Goal: Task Accomplishment & Management: Manage account settings

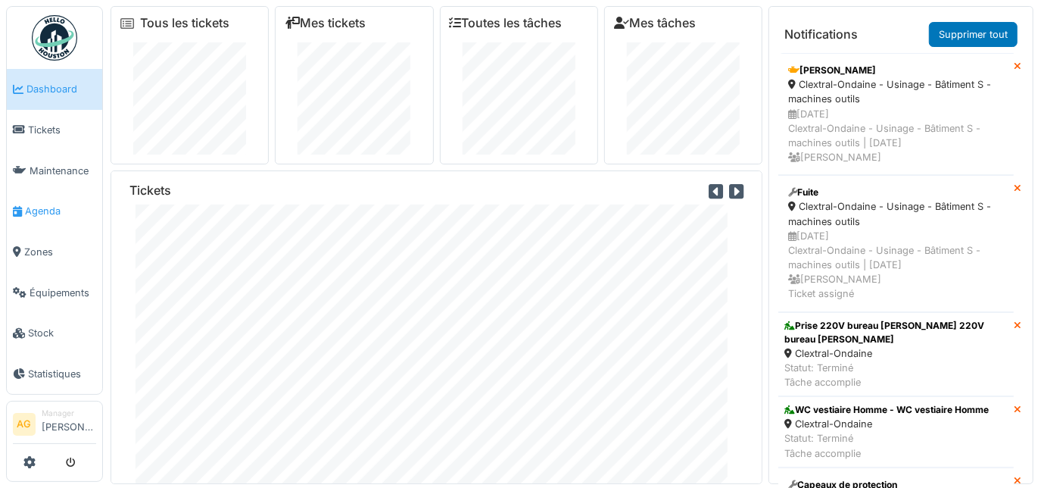
click at [45, 204] on span "Agenda" at bounding box center [60, 211] width 71 height 14
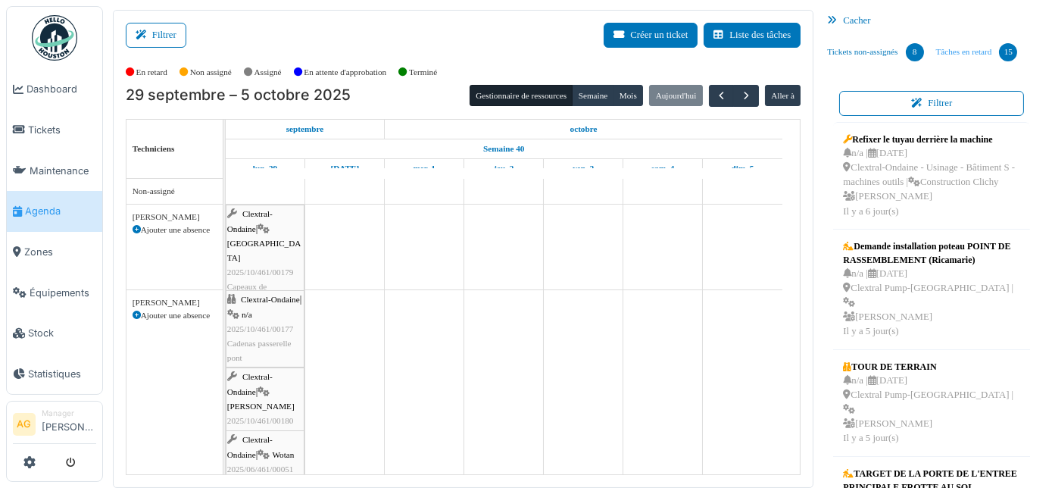
click at [967, 55] on link "Tâches en retard 15" at bounding box center [977, 52] width 94 height 41
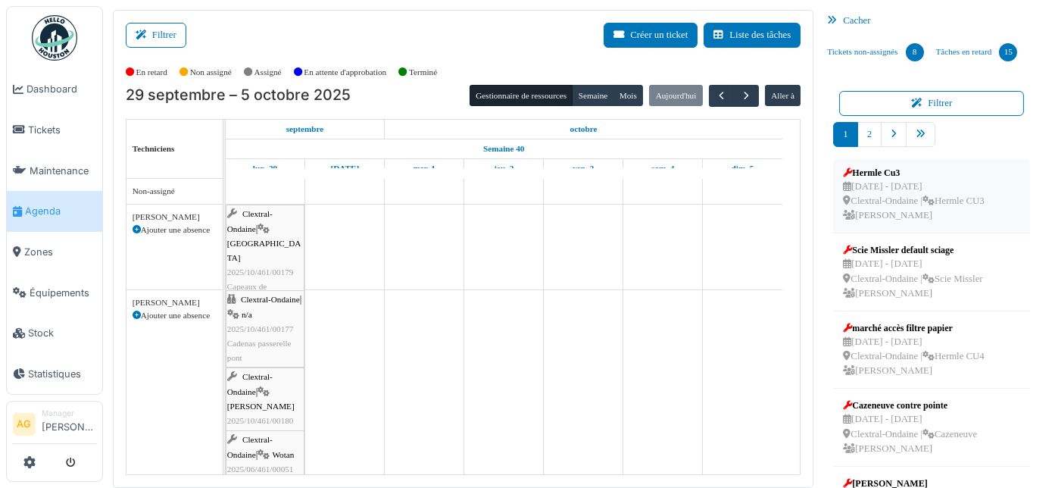
scroll to position [413, 0]
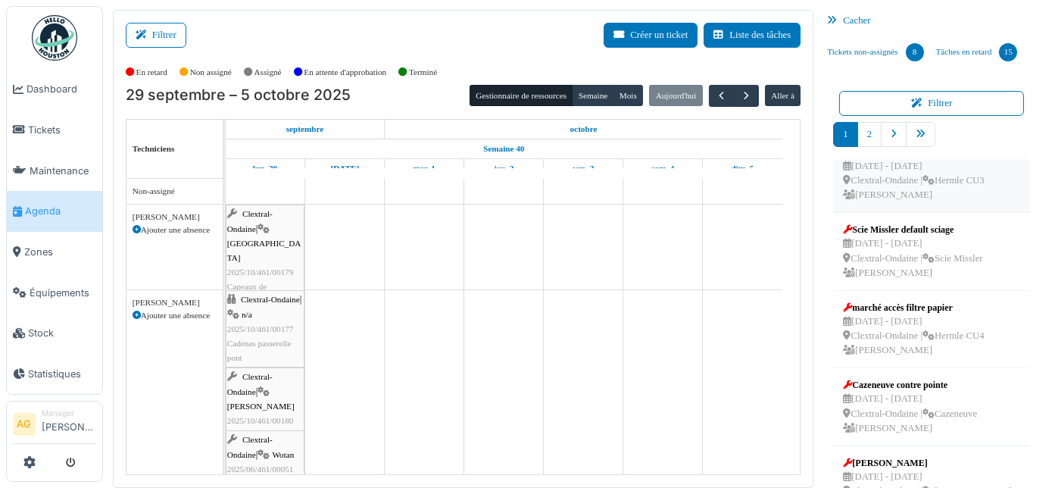
click at [940, 203] on div "19 sep - 19 sep Clextral-Ondaine | Hermle CU3 Alexandre Giri" at bounding box center [913, 181] width 141 height 44
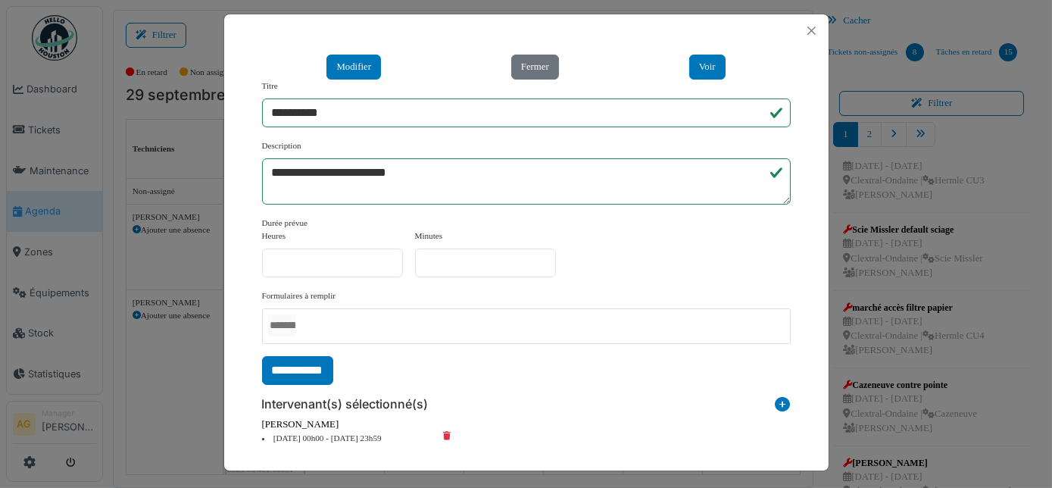
scroll to position [10, 0]
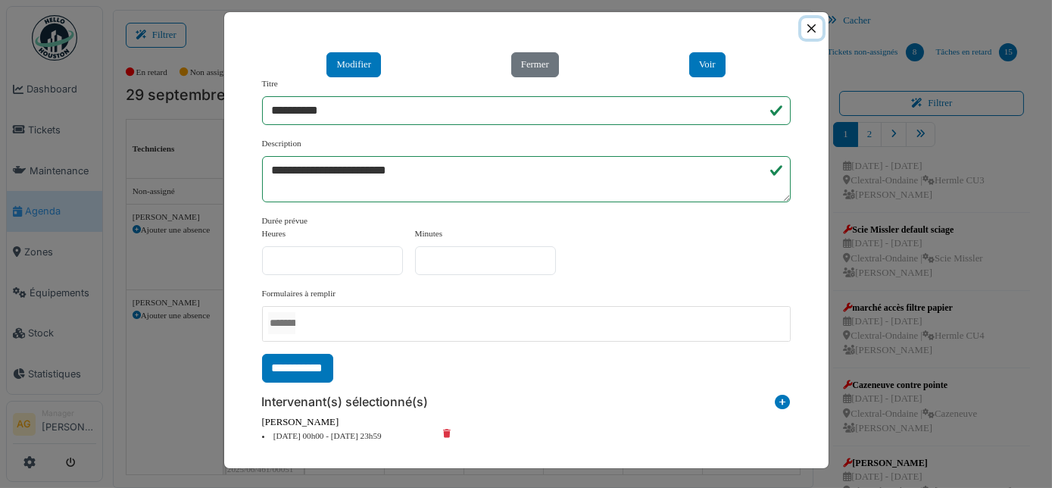
click at [806, 25] on button "Close" at bounding box center [811, 28] width 20 height 20
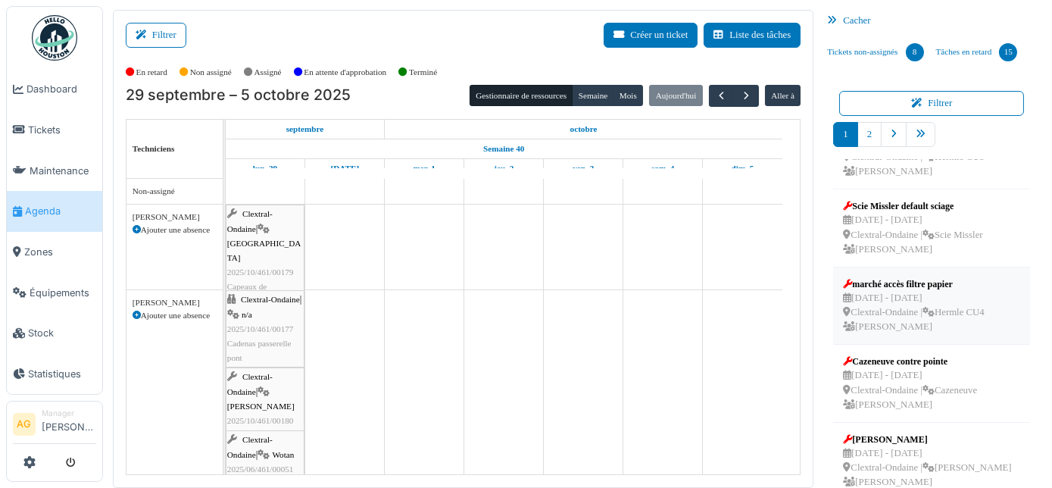
scroll to position [476, 0]
click at [900, 240] on div "23 sep - 23 sep Clextral-Ondaine | Scie Missler Alexandre Giri" at bounding box center [912, 233] width 139 height 44
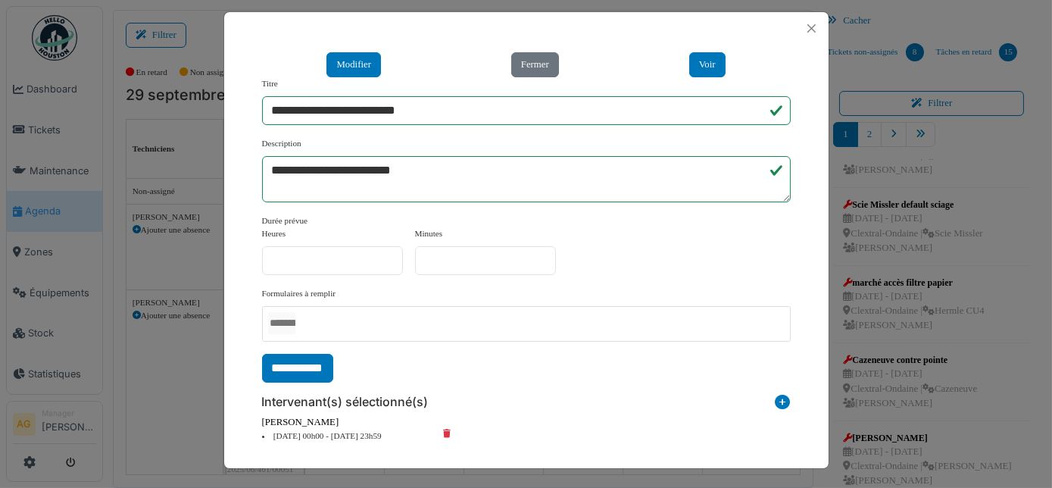
scroll to position [0, 0]
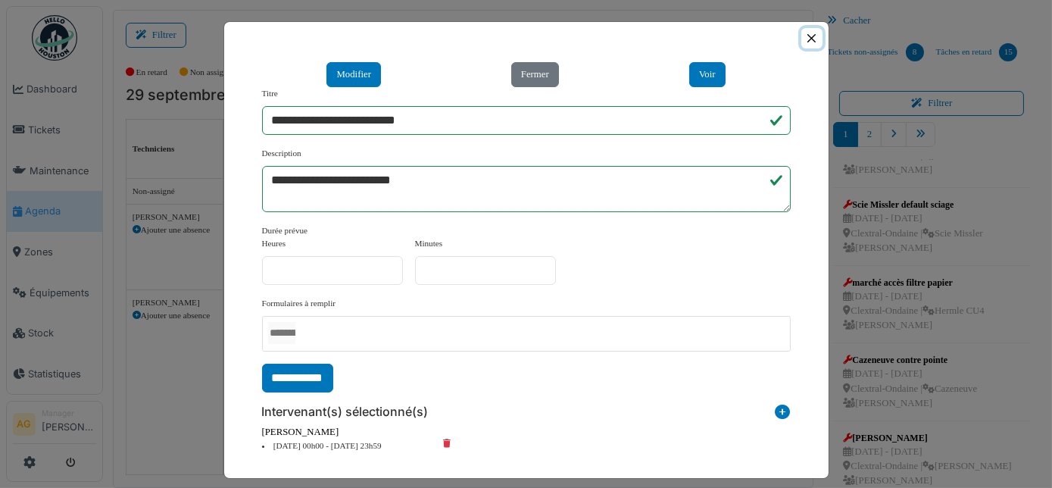
click at [803, 42] on button "Close" at bounding box center [811, 38] width 20 height 20
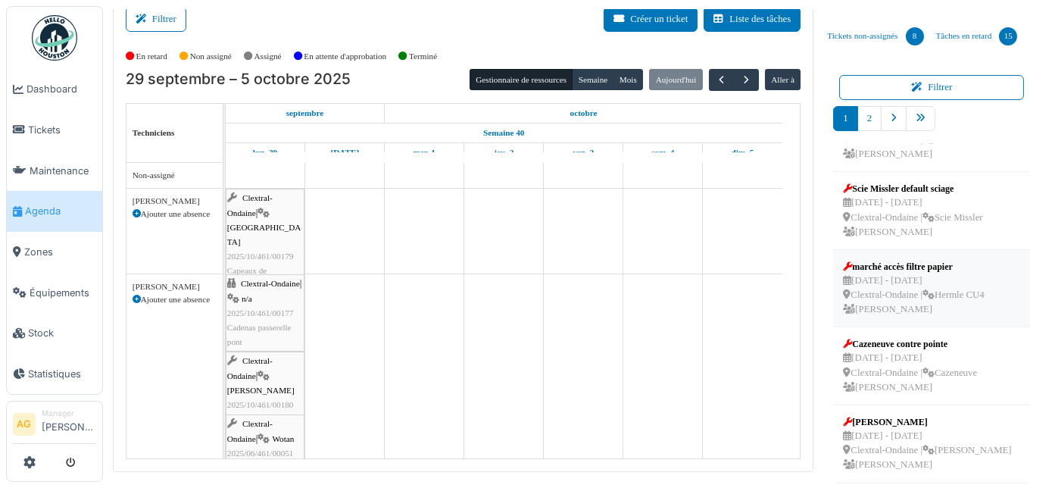
scroll to position [23, 0]
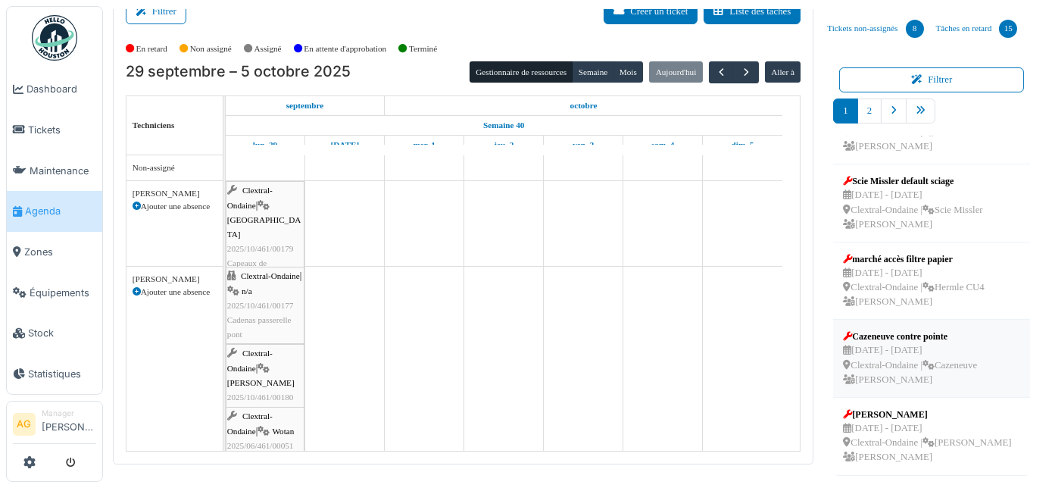
click at [883, 368] on div "26 sep - 26 sep Clextral-Ondaine | Cazeneuve Alexandre Giri" at bounding box center [910, 365] width 134 height 44
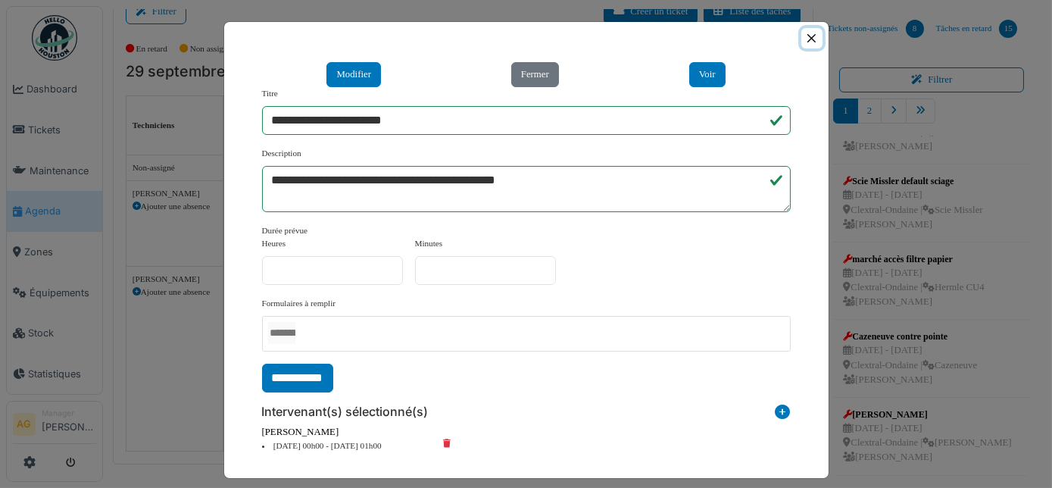
click at [803, 37] on button "Close" at bounding box center [811, 38] width 20 height 20
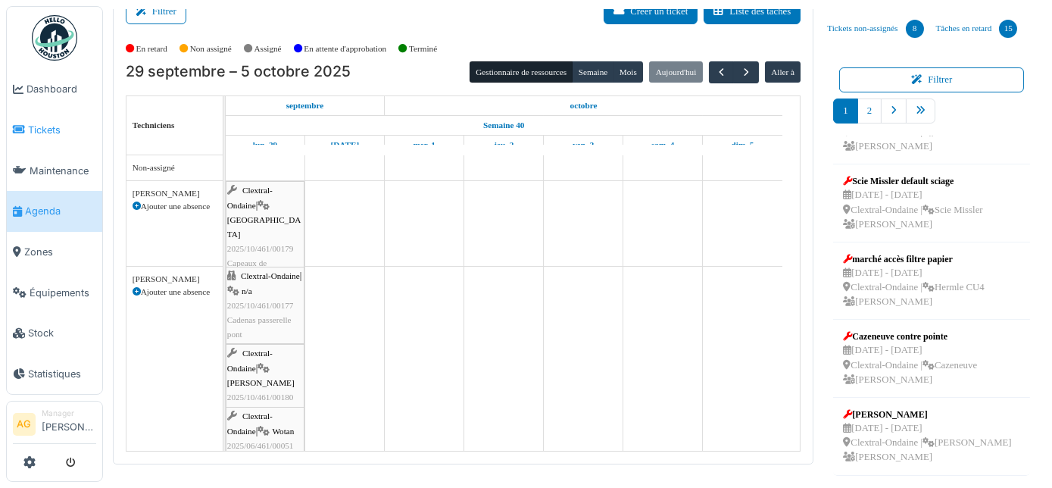
click at [54, 130] on span "Tickets" at bounding box center [62, 130] width 68 height 14
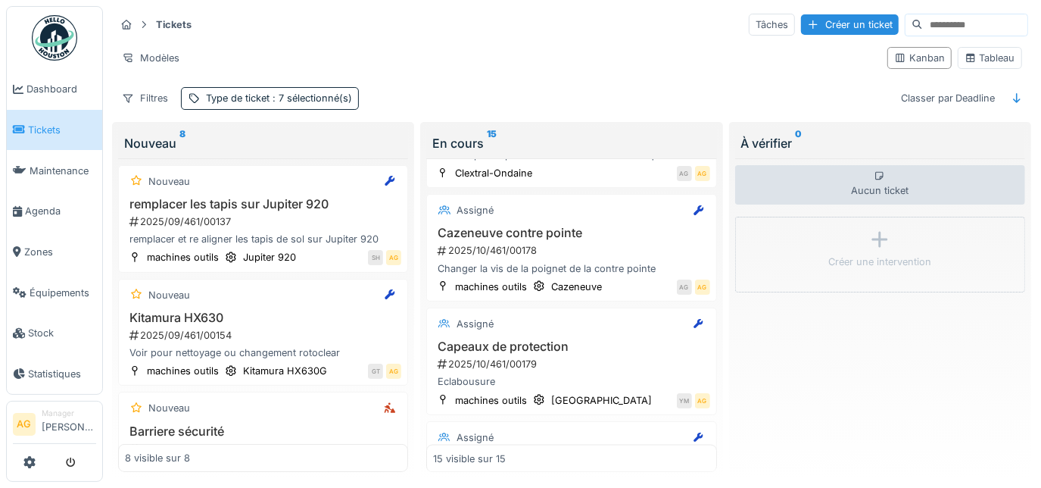
scroll to position [1445, 0]
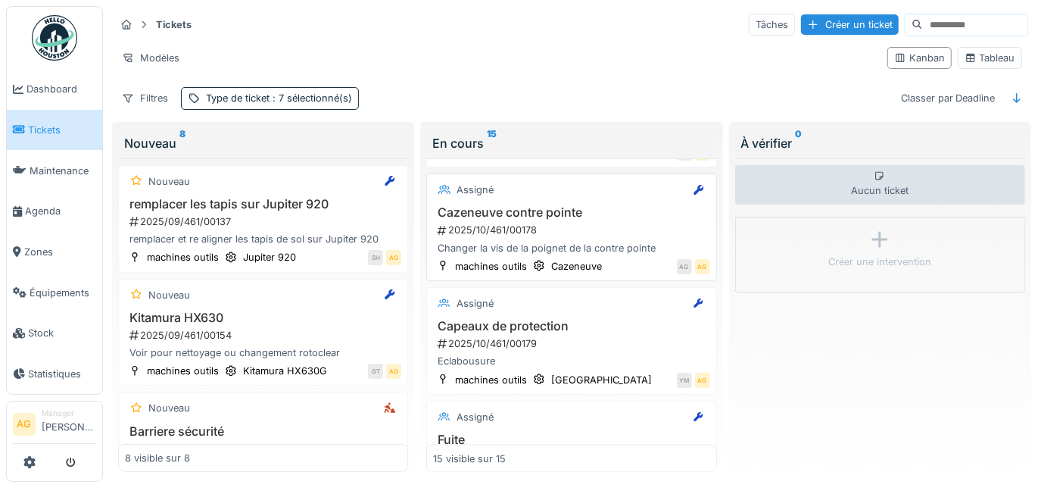
click at [545, 224] on div "Cazeneuve contre pointe 2025/10/461/00178 Changer la vis de la poignet de la co…" at bounding box center [571, 230] width 276 height 50
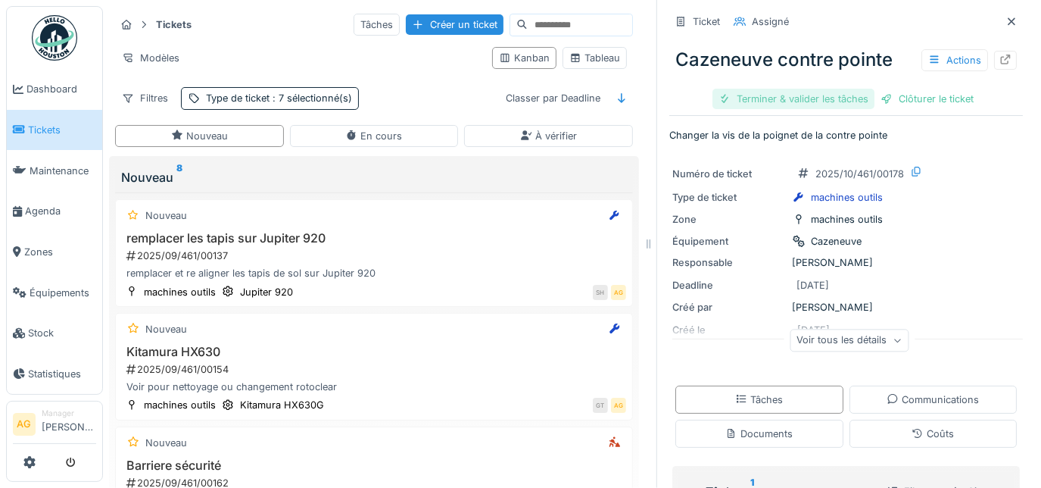
click at [813, 98] on div "Terminer & valider les tâches" at bounding box center [793, 99] width 162 height 20
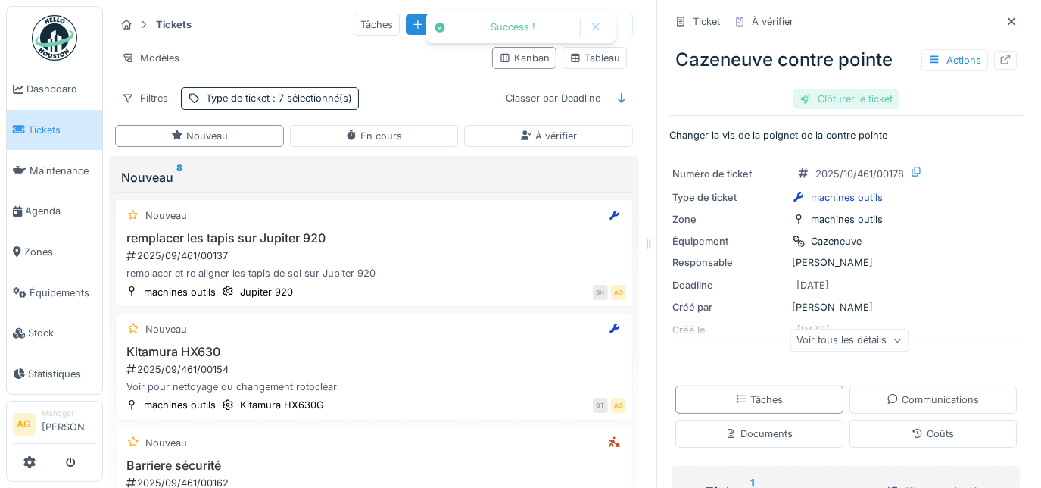
click at [834, 95] on div "Clôturer le ticket" at bounding box center [845, 99] width 105 height 20
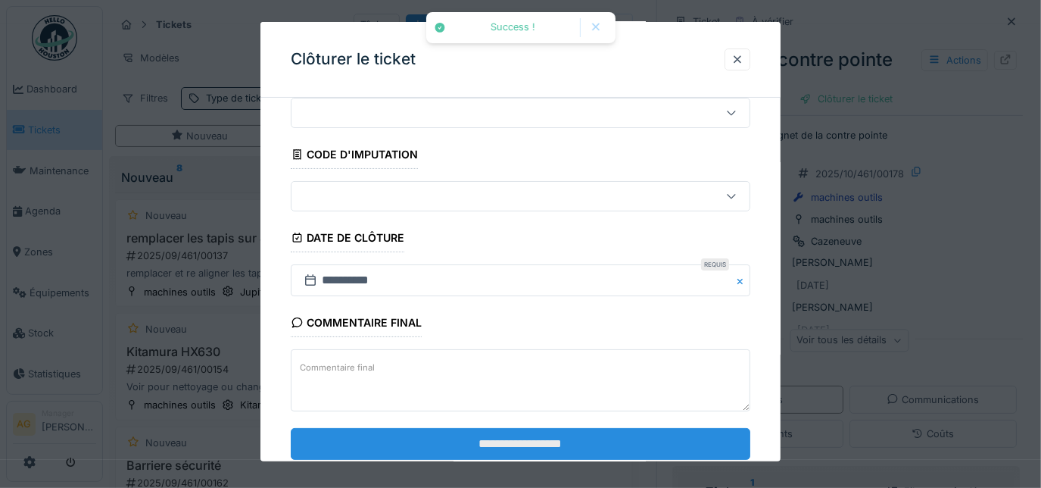
scroll to position [92, 0]
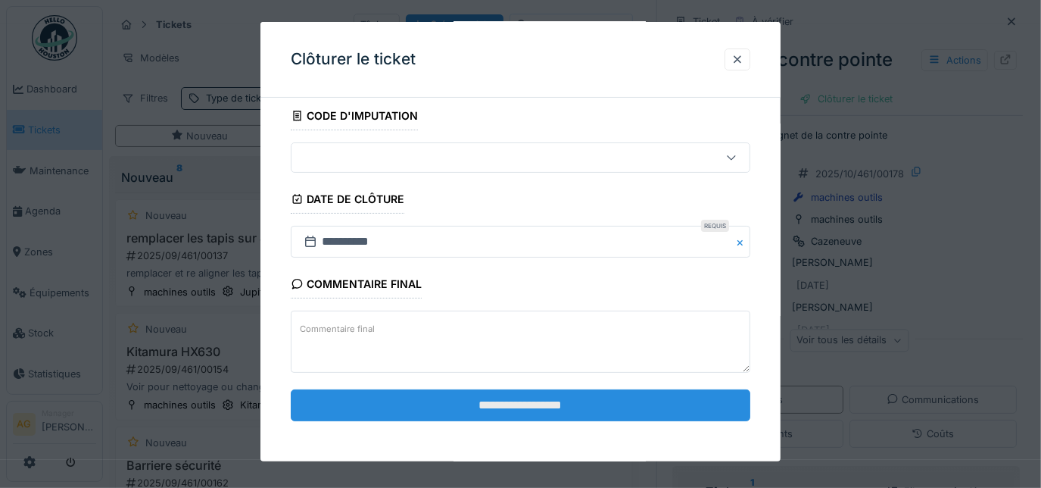
click at [480, 401] on input "**********" at bounding box center [521, 405] width 460 height 32
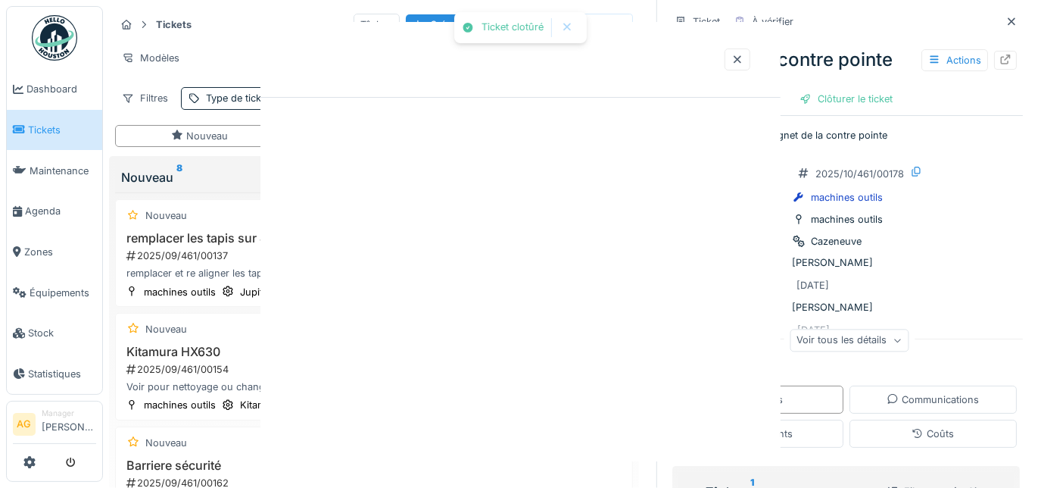
scroll to position [0, 0]
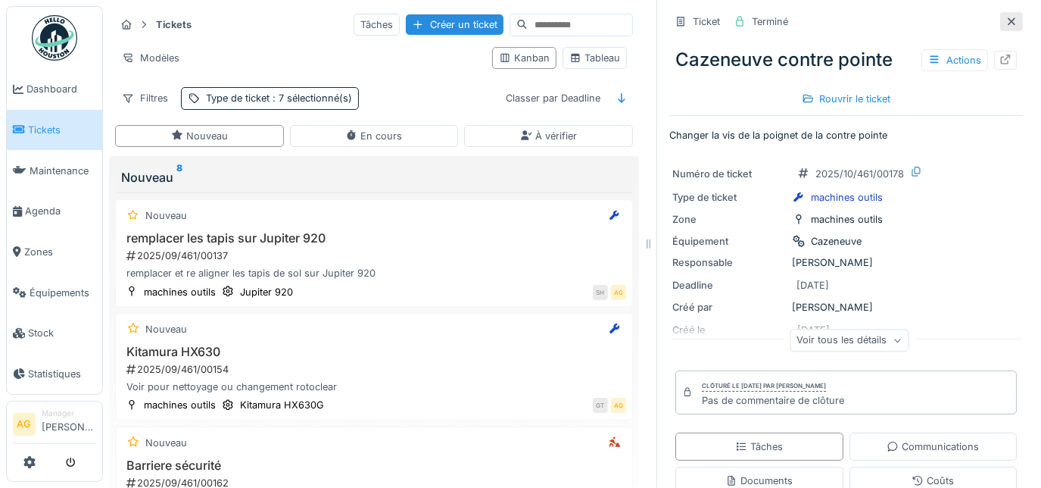
click at [1008, 19] on icon at bounding box center [1012, 21] width 8 height 8
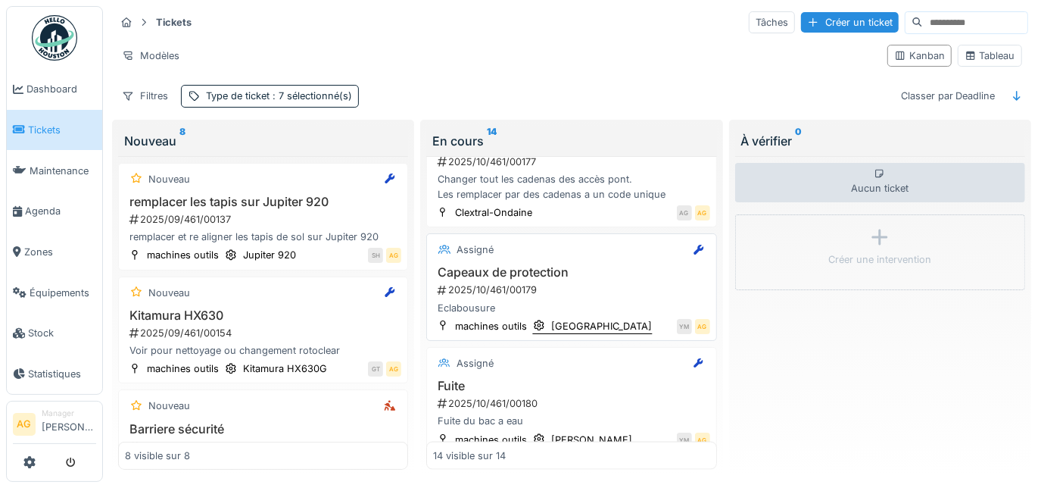
scroll to position [1387, 0]
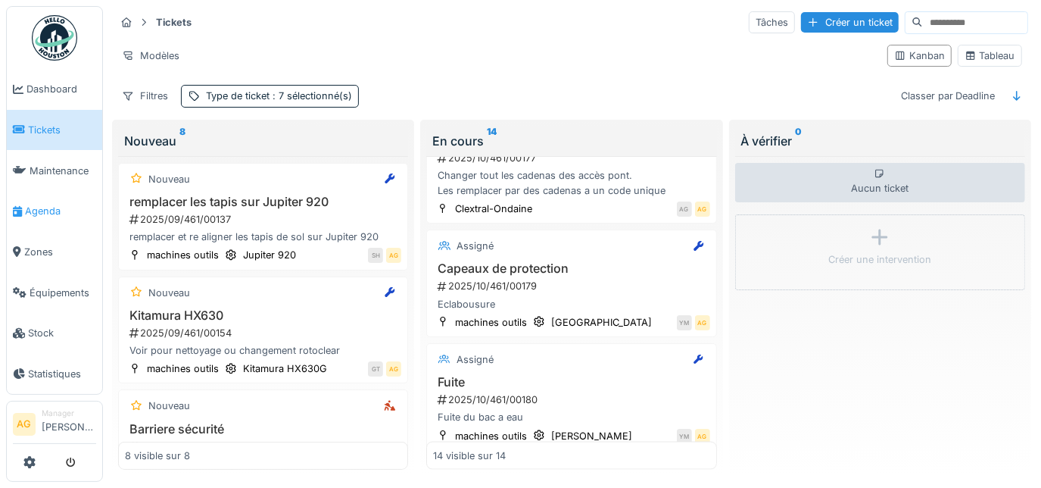
click at [42, 204] on span "Agenda" at bounding box center [60, 211] width 71 height 14
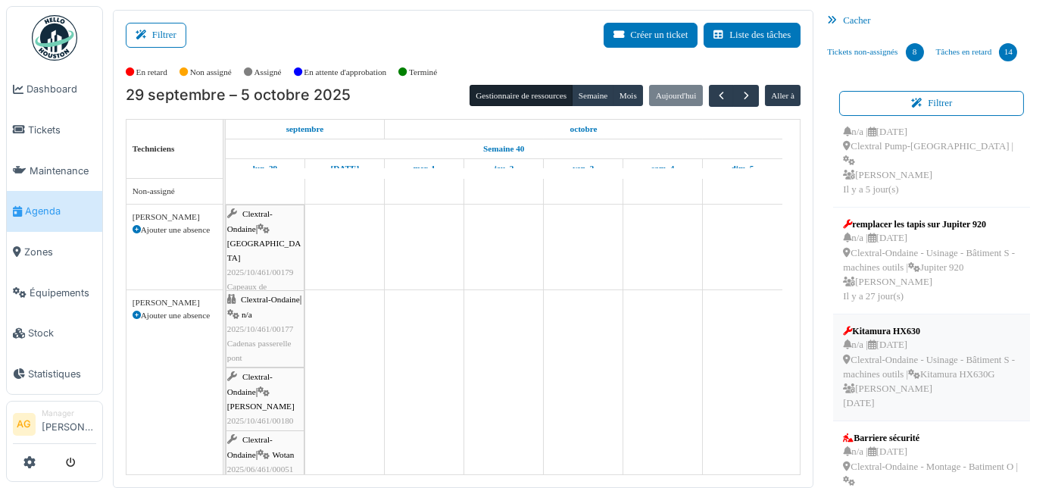
scroll to position [514, 0]
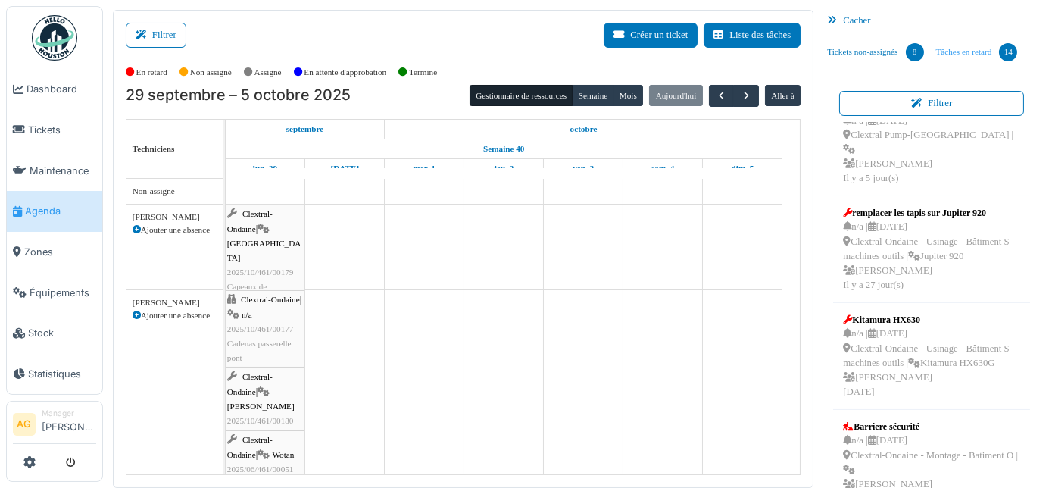
click at [946, 45] on link "Tâches en retard 14" at bounding box center [977, 52] width 94 height 41
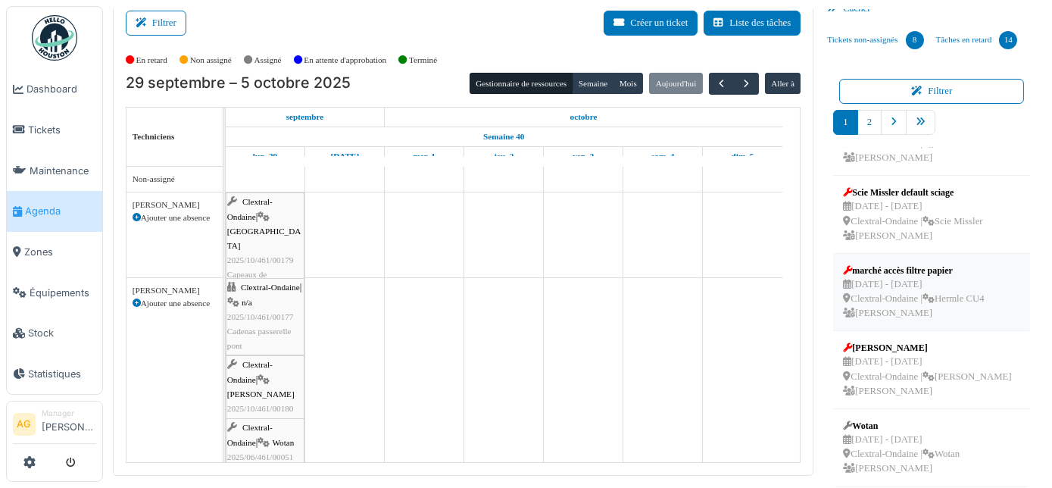
scroll to position [23, 0]
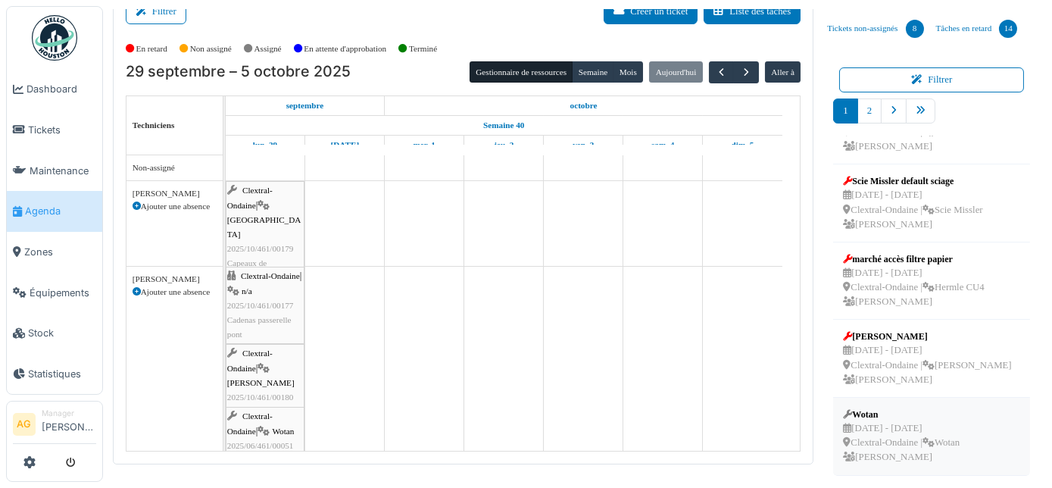
click at [911, 427] on div "[DATE] - [DATE] Clextral-Ondaine | [PERSON_NAME]" at bounding box center [901, 443] width 117 height 44
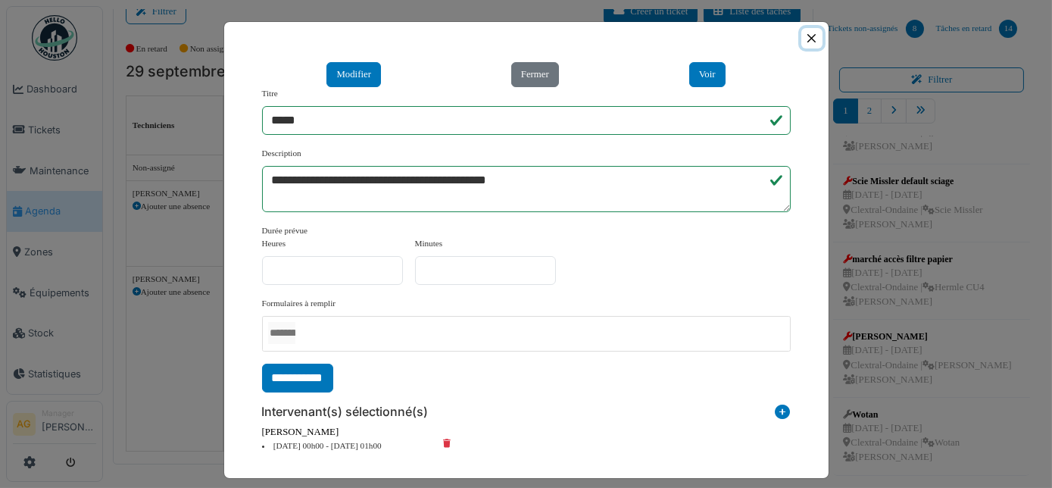
click at [807, 38] on button "Close" at bounding box center [811, 38] width 20 height 20
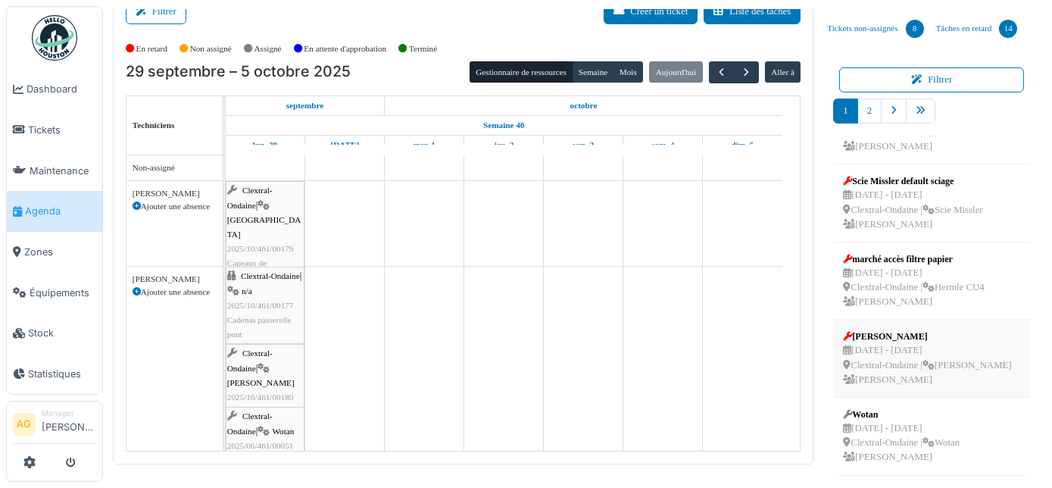
click at [910, 364] on div "[DATE] - [DATE] Clextral-Ondaine | [PERSON_NAME]" at bounding box center [927, 365] width 168 height 44
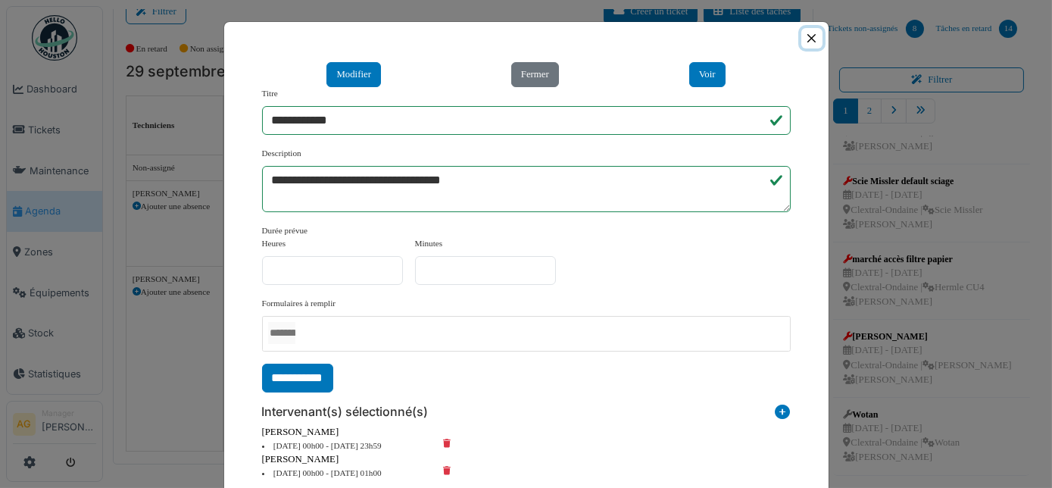
click at [803, 42] on button "Close" at bounding box center [811, 38] width 20 height 20
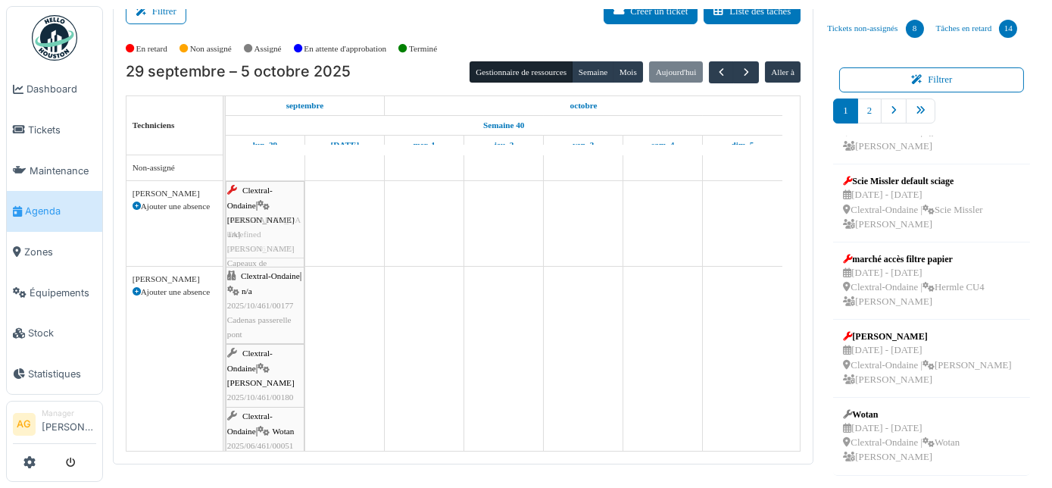
drag, startPoint x: 900, startPoint y: 354, endPoint x: 275, endPoint y: 180, distance: 649.2
click at [272, 195] on div "Filtrer Créer un ticket Liste des tâches Afficher les tâches non assignées *** …" at bounding box center [577, 225] width 944 height 478
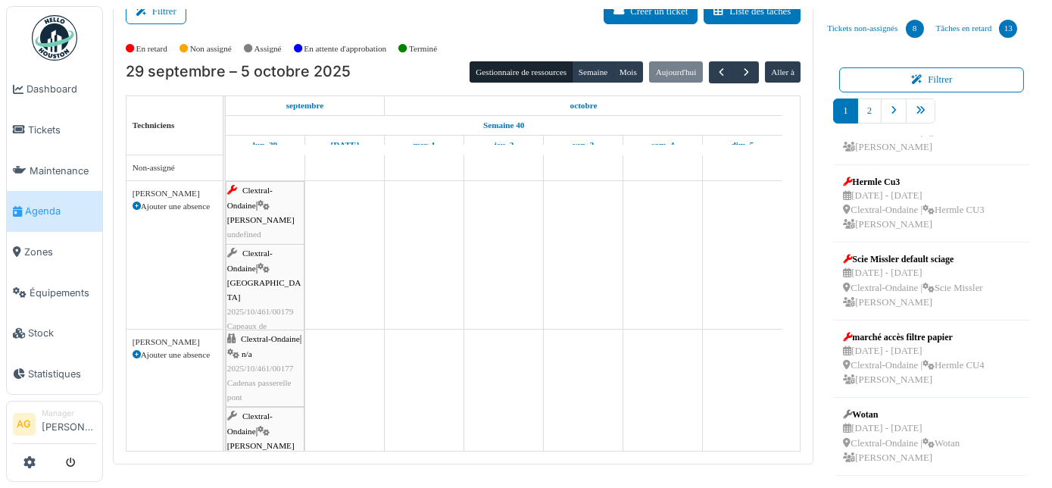
scroll to position [400, 0]
drag, startPoint x: 922, startPoint y: 360, endPoint x: 278, endPoint y: 276, distance: 649.8
click at [278, 276] on div "Filtrer Créer un ticket Liste des tâches Afficher les tâches non assignées *** …" at bounding box center [577, 225] width 944 height 478
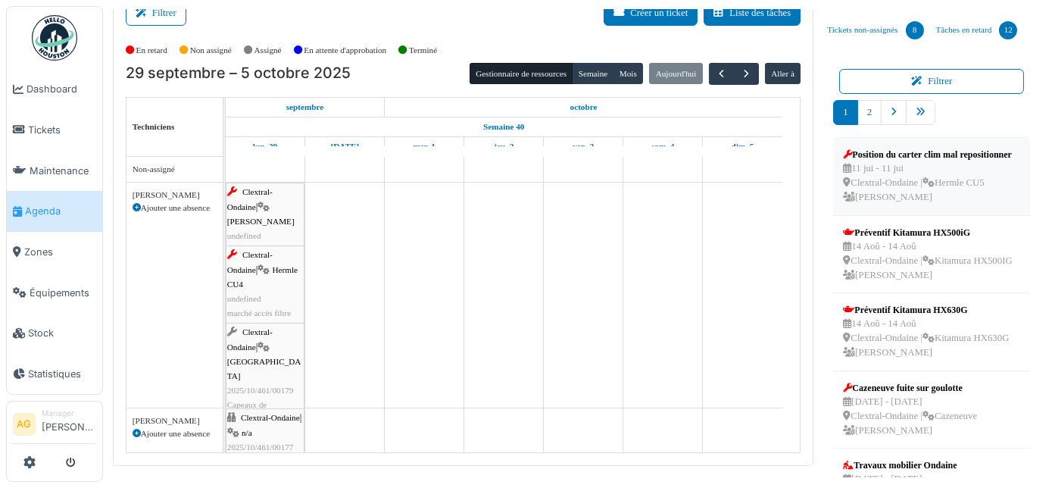
scroll to position [23, 0]
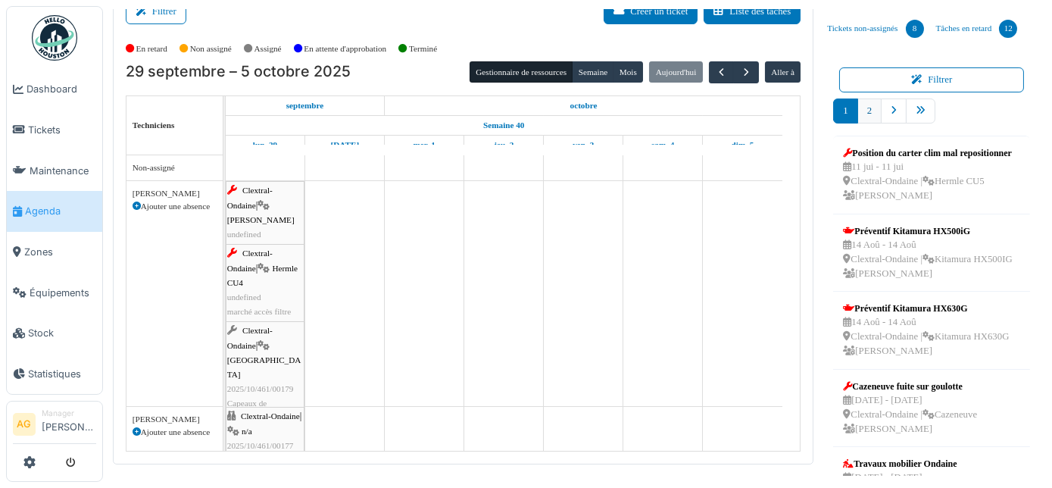
click at [860, 113] on link "2" at bounding box center [869, 110] width 24 height 25
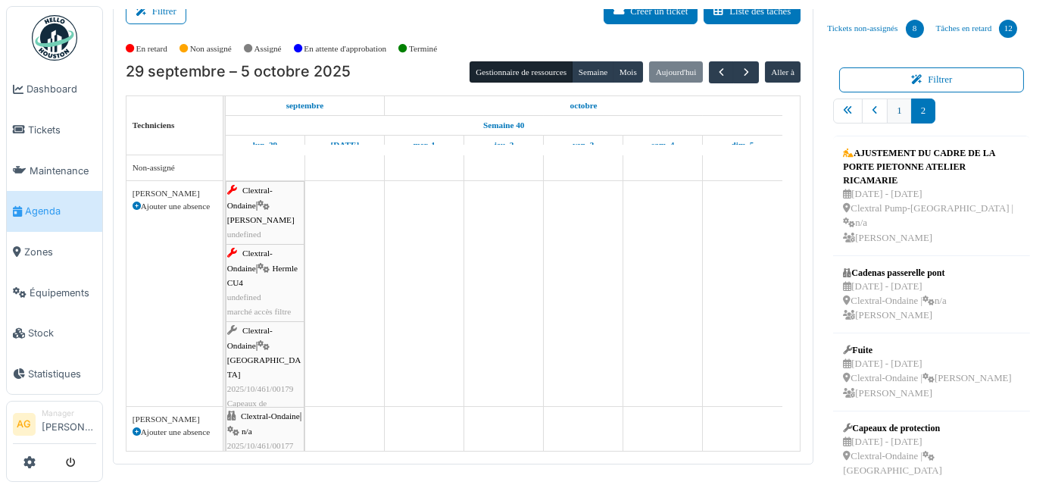
click at [887, 109] on link "1" at bounding box center [899, 110] width 24 height 25
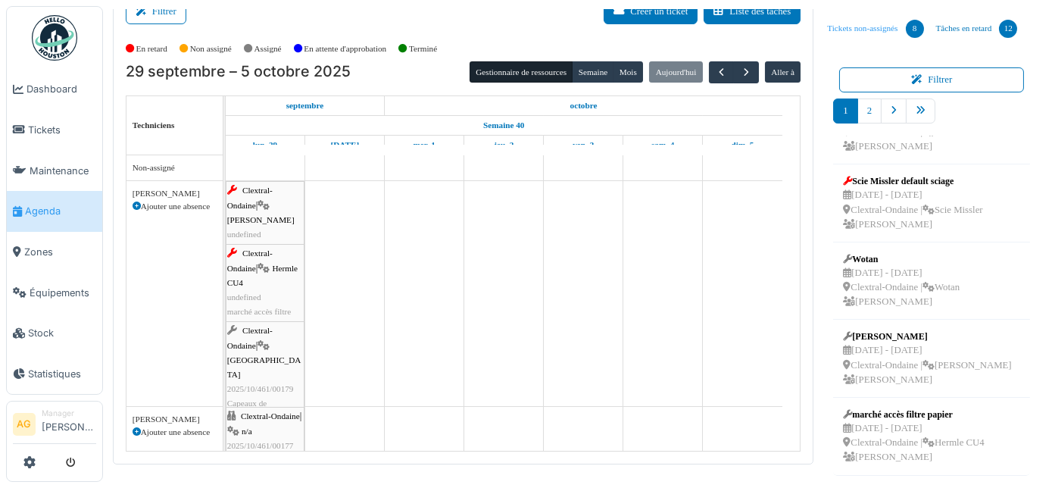
click at [874, 31] on link "Tickets non-assignés 8" at bounding box center [875, 28] width 108 height 41
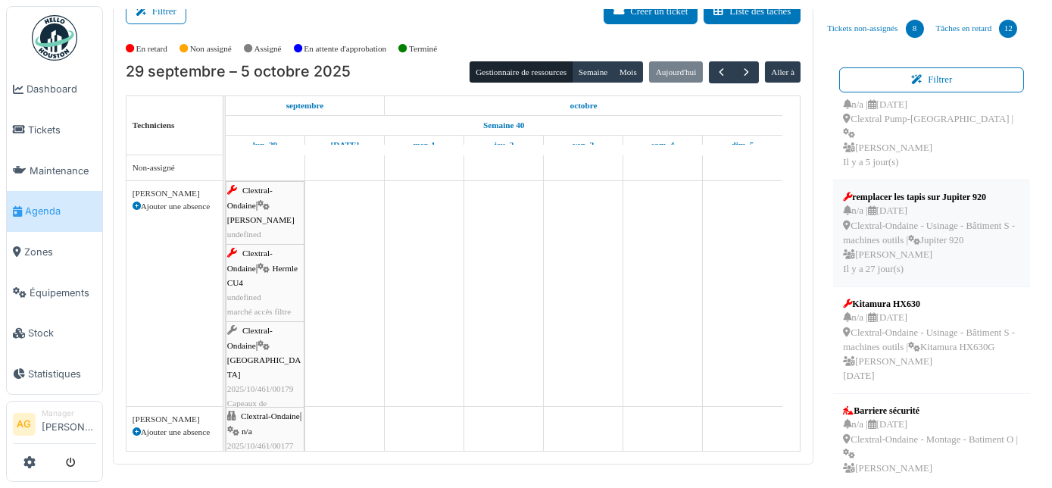
scroll to position [514, 0]
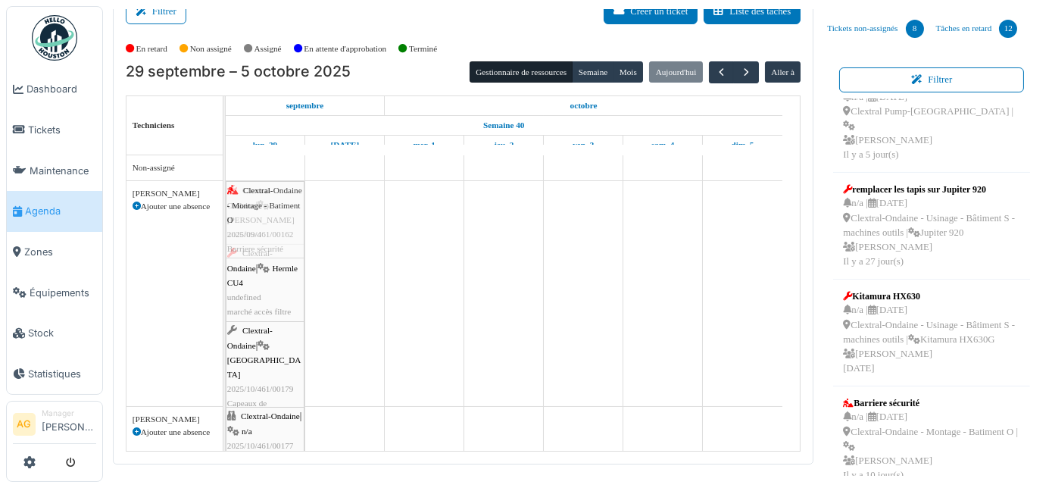
drag, startPoint x: 895, startPoint y: 410, endPoint x: 288, endPoint y: 327, distance: 612.8
click at [288, 327] on div "Filtrer Créer un ticket Liste des tâches Afficher les tâches non assignées *** …" at bounding box center [577, 225] width 944 height 478
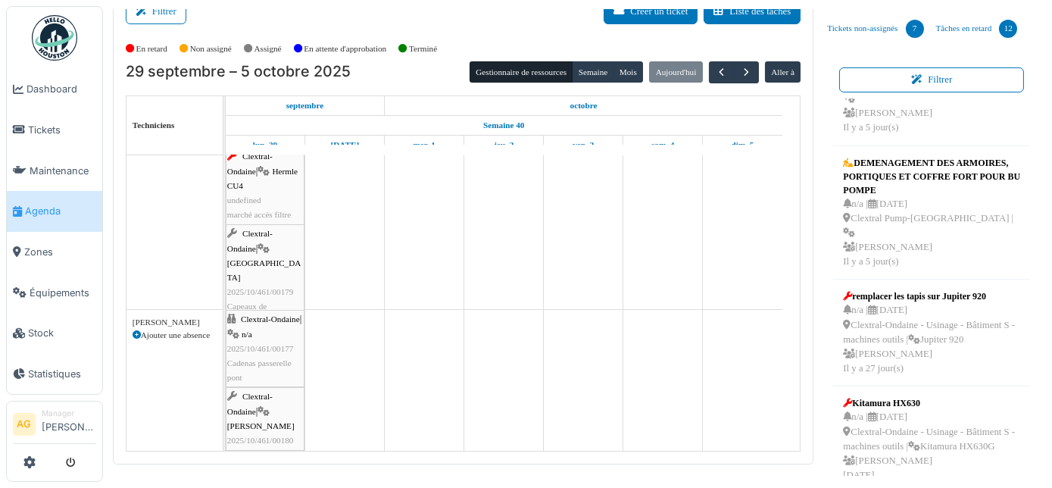
scroll to position [275, 0]
